Goal: Task Accomplishment & Management: Manage account settings

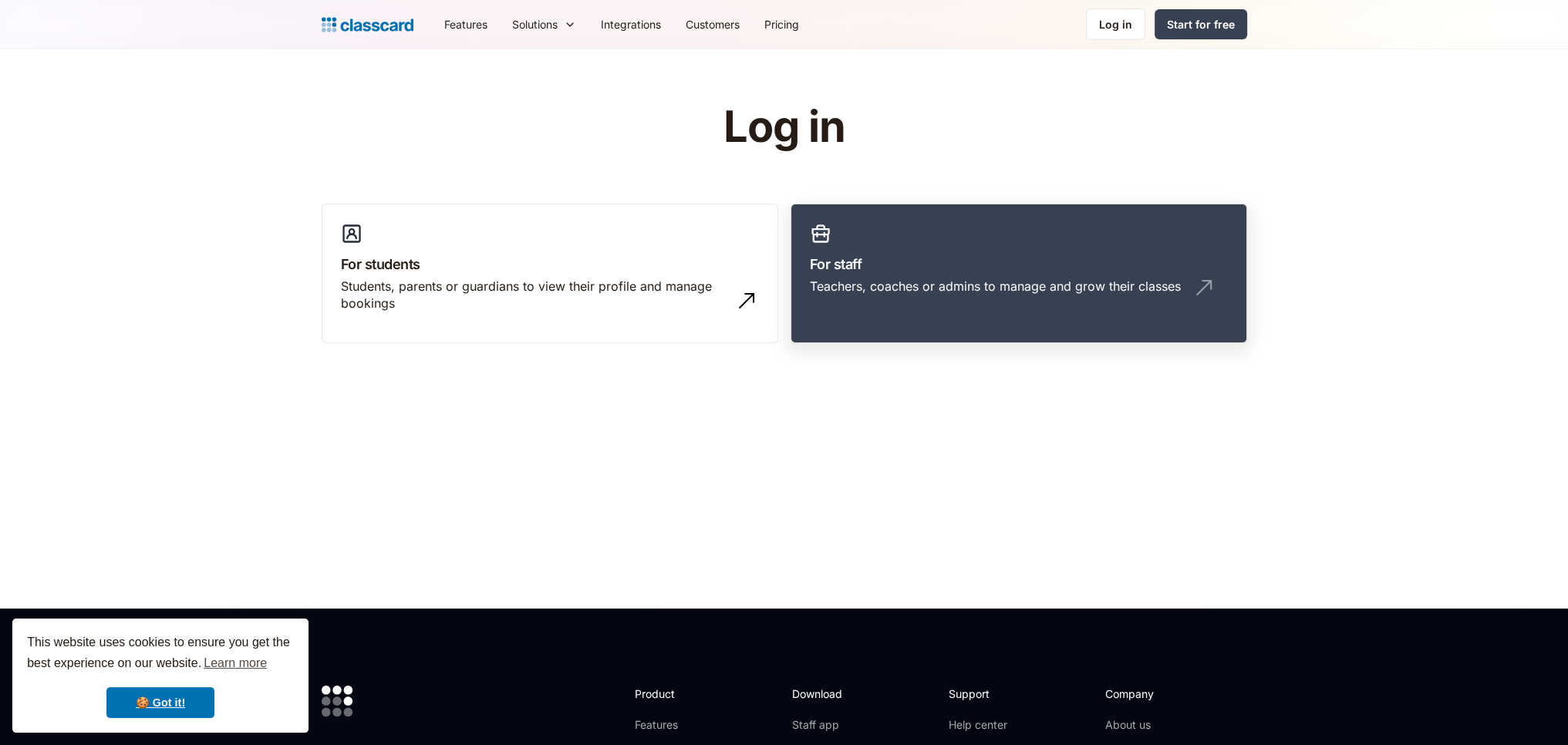
click at [1028, 278] on div "Teachers, coaches or admins to manage and grow their classes" at bounding box center [996, 286] width 371 height 17
click at [981, 304] on div "Teachers, coaches or admins to manage and grow their classes" at bounding box center [1019, 292] width 418 height 29
